Goal: Transaction & Acquisition: Purchase product/service

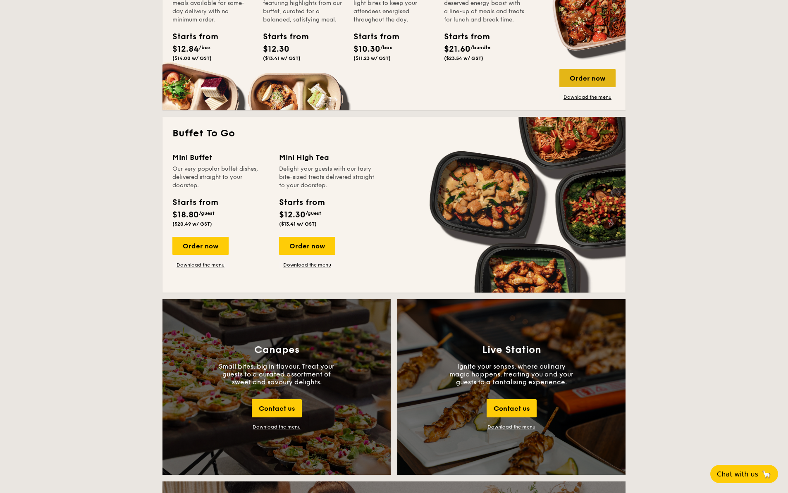
scroll to position [533, 0]
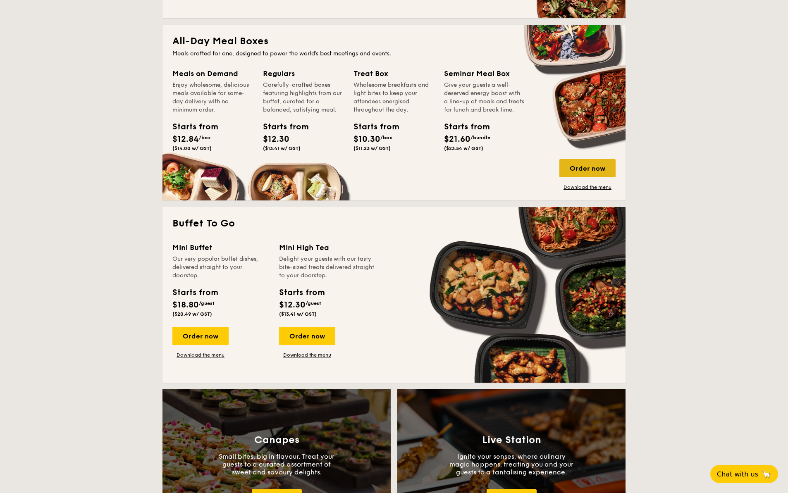
click at [588, 163] on div "Order now" at bounding box center [587, 168] width 56 height 18
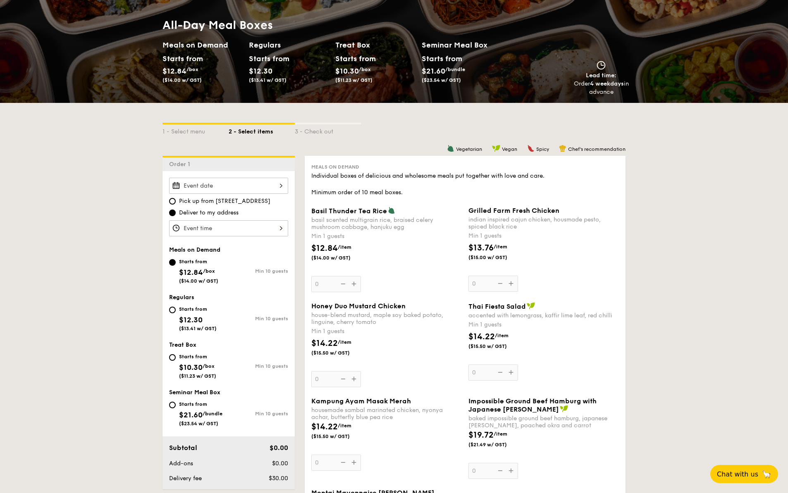
scroll to position [93, 0]
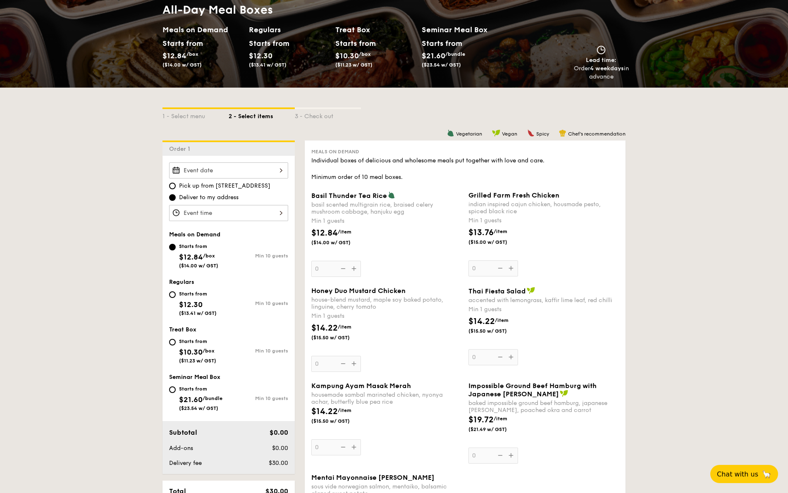
click at [399, 214] on div "basil scented multigrain rice, braised celery mushroom cabbage, hanjuku egg" at bounding box center [386, 208] width 151 height 14
click at [361, 261] on input "0" at bounding box center [336, 269] width 50 height 16
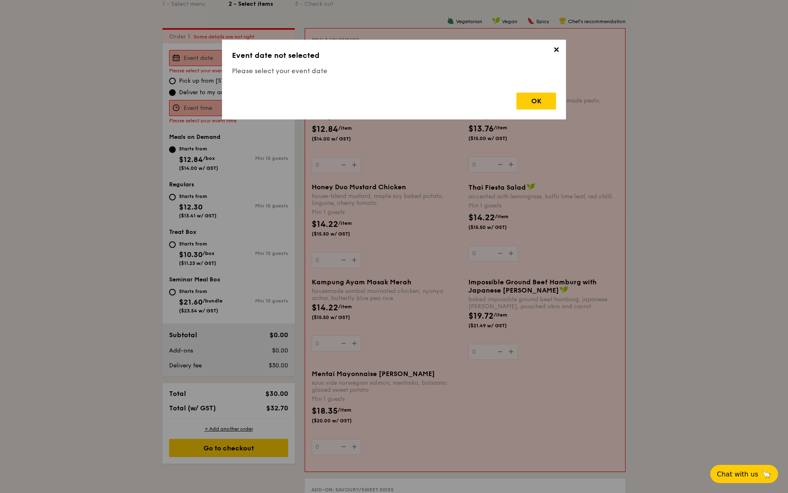
scroll to position [221, 0]
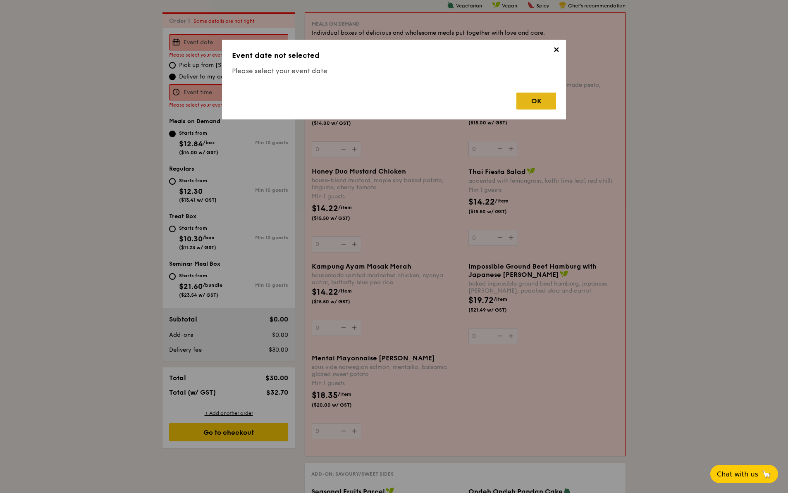
click at [530, 102] on div "OK" at bounding box center [536, 101] width 40 height 17
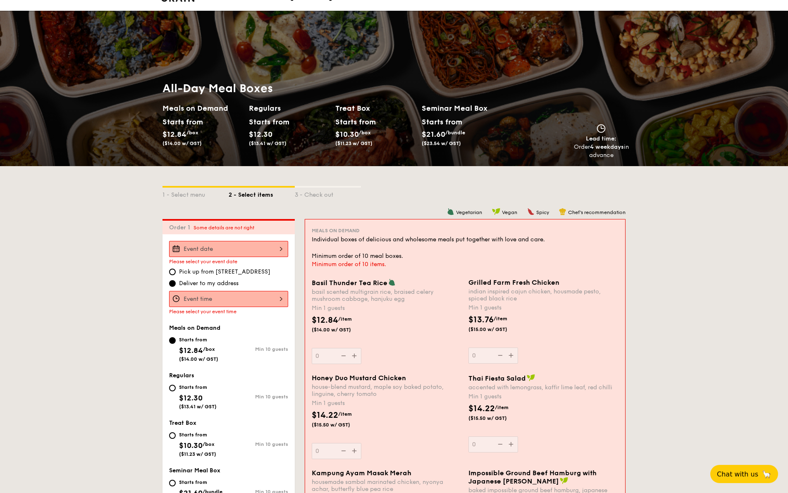
scroll to position [20, 0]
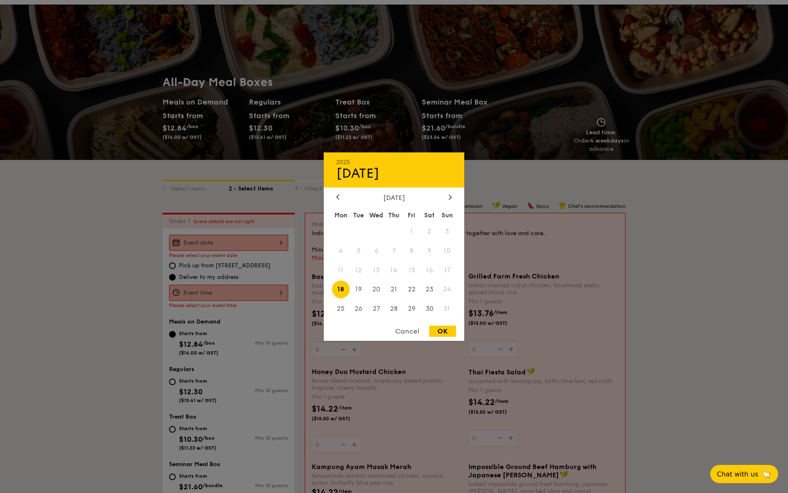
click at [260, 243] on div "2025 Aug [DATE] Tue Wed Thu Fri Sat Sun 1 2 3 4 5 6 7 8 9 10 11 12 13 14 15 16 …" at bounding box center [228, 243] width 119 height 16
click at [378, 291] on span "20" at bounding box center [377, 290] width 18 height 18
click at [450, 332] on div "OK" at bounding box center [442, 331] width 27 height 11
type input "[DATE]"
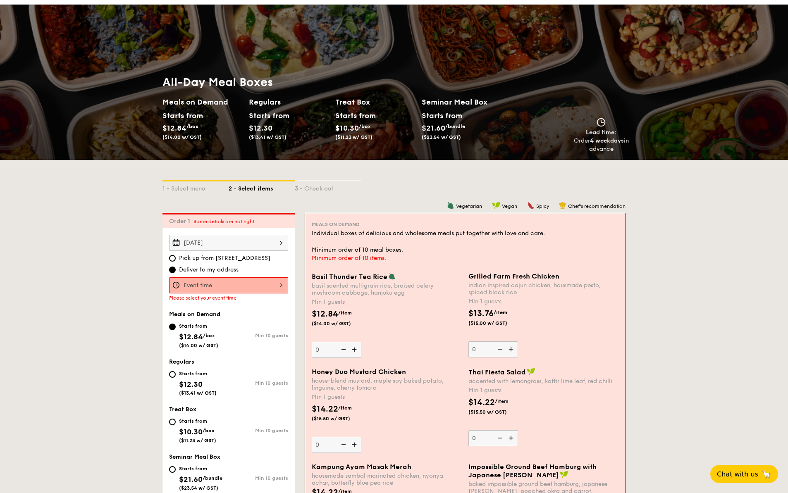
click at [218, 285] on div at bounding box center [228, 285] width 119 height 16
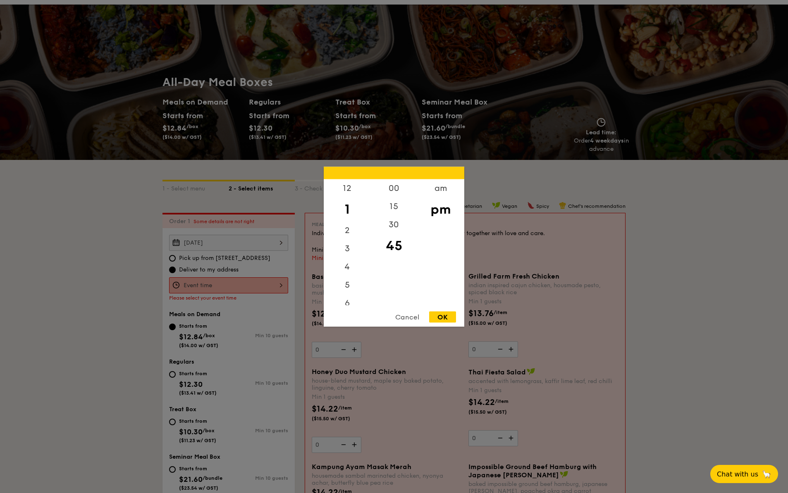
click at [220, 266] on div at bounding box center [394, 246] width 788 height 493
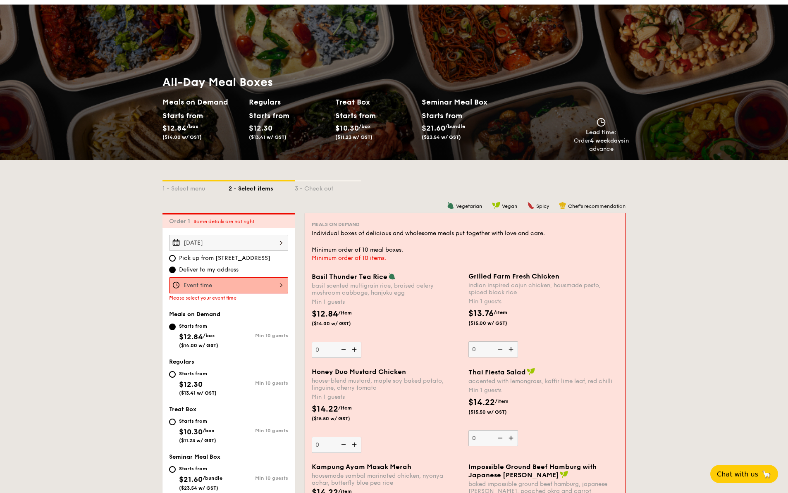
click at [216, 287] on div at bounding box center [228, 285] width 119 height 16
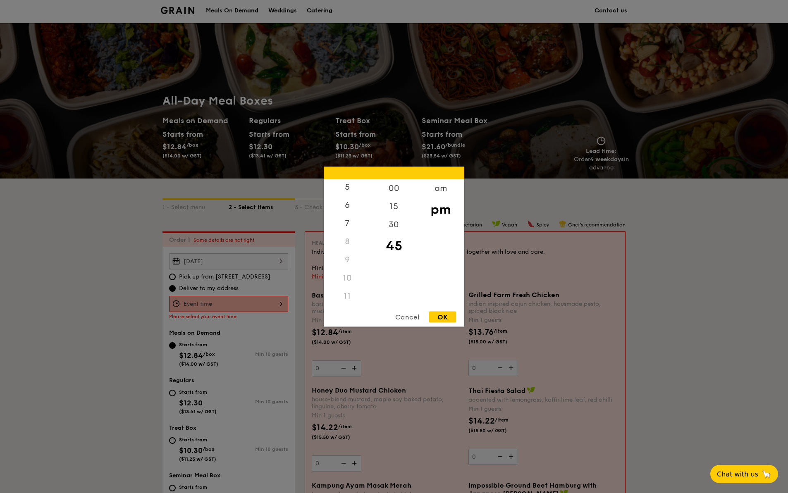
scroll to position [98, 0]
click at [349, 297] on div "11" at bounding box center [347, 296] width 47 height 18
click at [347, 297] on div "11" at bounding box center [347, 296] width 47 height 18
click at [346, 191] on div "12" at bounding box center [347, 191] width 47 height 24
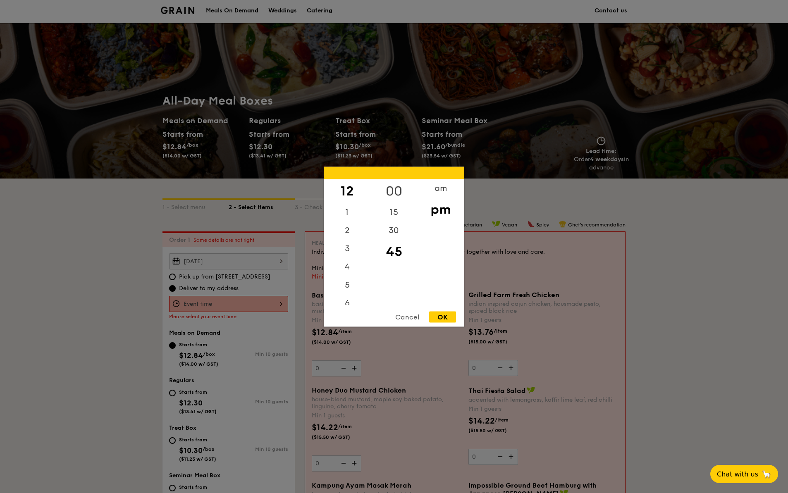
click at [394, 184] on div "00" at bounding box center [393, 191] width 47 height 24
click at [440, 213] on div "pm" at bounding box center [440, 209] width 47 height 24
click at [447, 318] on div "OK" at bounding box center [442, 316] width 27 height 11
type input "12:00PM"
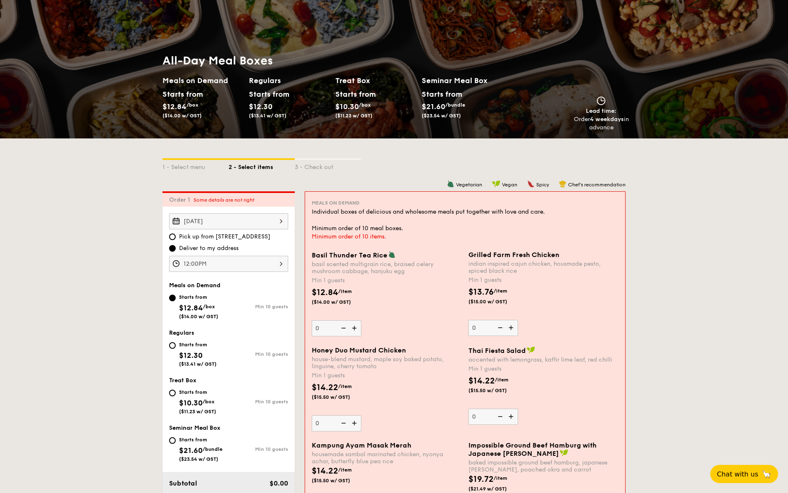
scroll to position [62, 0]
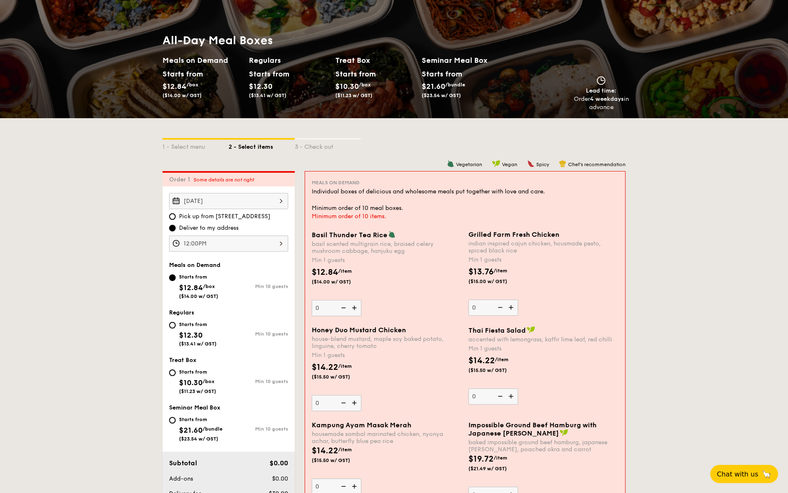
click at [212, 328] on div "Starts from $12.30 ($13.41 w/ GST)" at bounding box center [198, 333] width 38 height 27
click at [176, 328] on input "Starts from $12.30 ($13.41 w/ GST) Min 10 guests" at bounding box center [172, 325] width 7 height 7
radio input "true"
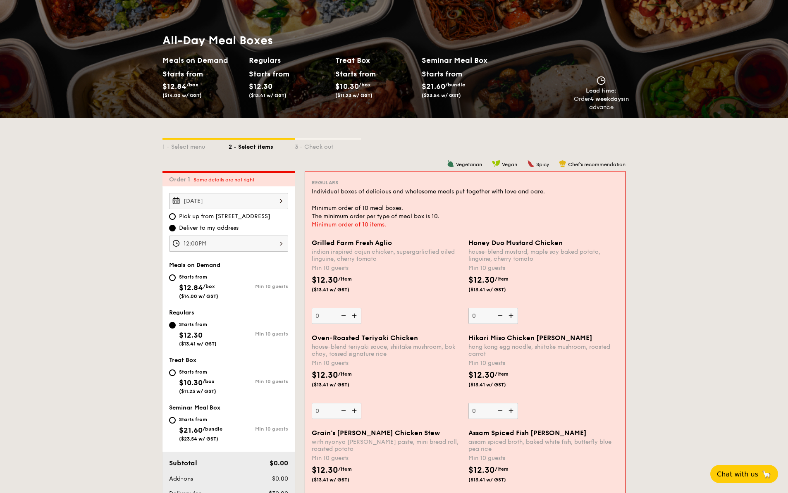
click at [198, 293] on div "Starts from $12.84 /box ($14.00 w/ GST)" at bounding box center [198, 285] width 39 height 27
click at [176, 281] on input "Starts from $12.84 /box ($14.00 w/ GST) Min 10 guests" at bounding box center [172, 278] width 7 height 7
radio input "true"
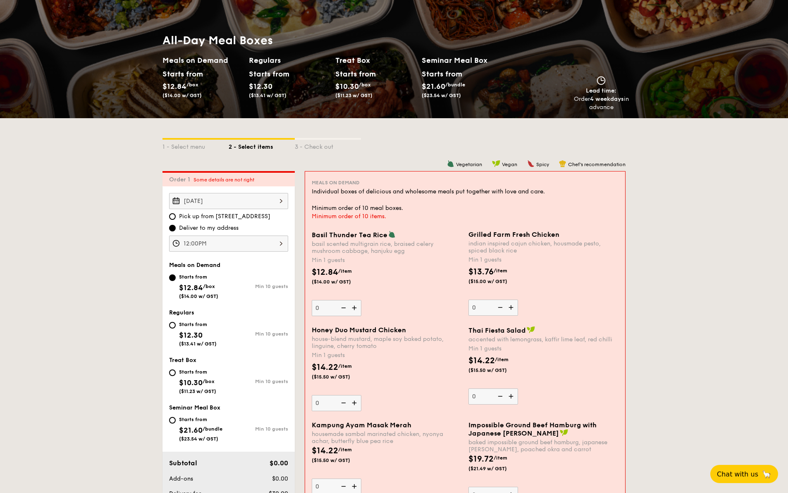
click at [189, 327] on div "Starts from" at bounding box center [198, 324] width 38 height 7
click at [176, 327] on input "Starts from $12.30 ($13.41 w/ GST) Min 10 guests" at bounding box center [172, 325] width 7 height 7
radio input "true"
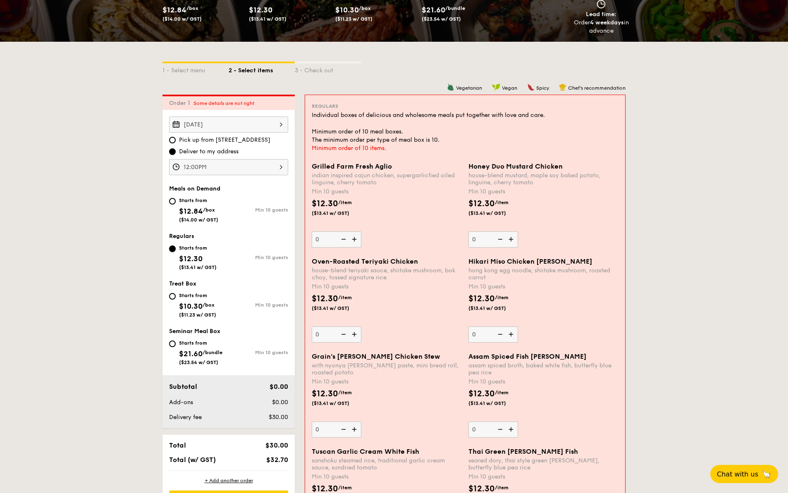
scroll to position [137, 0]
